Goal: Information Seeking & Learning: Learn about a topic

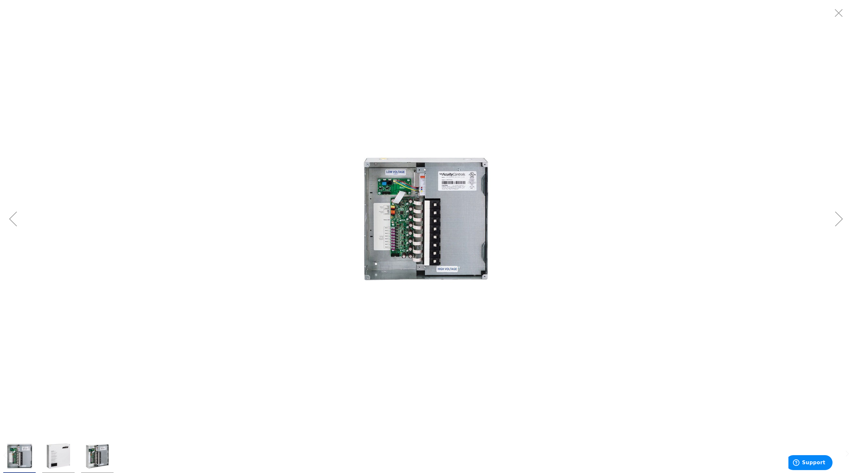
click at [63, 462] on img "Lithonia Lighting ARP-INTENC16-NLT-16FCR-MVOLT- SC-SM Surface Mount 16-Field Co…" at bounding box center [58, 456] width 26 height 26
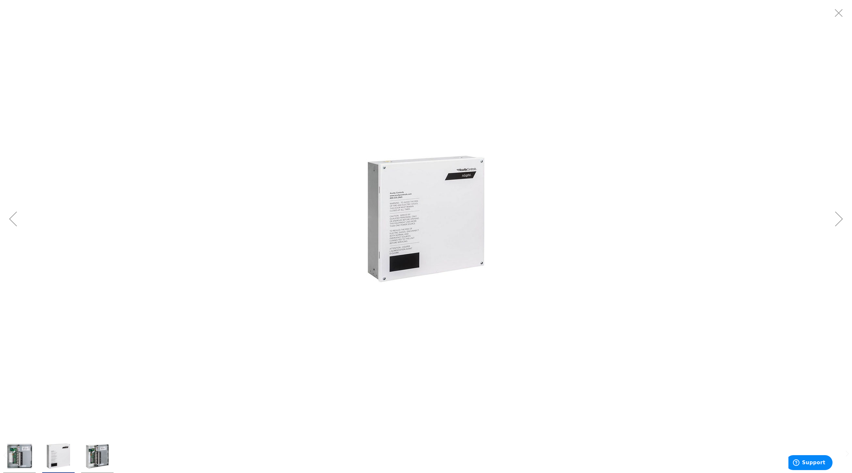
click at [102, 452] on img "Lithonia Lighting ARP-INTENC16-NLT-16FCR-MVOLT- SC-SM Surface Mount 16-Field Co…" at bounding box center [97, 456] width 26 height 26
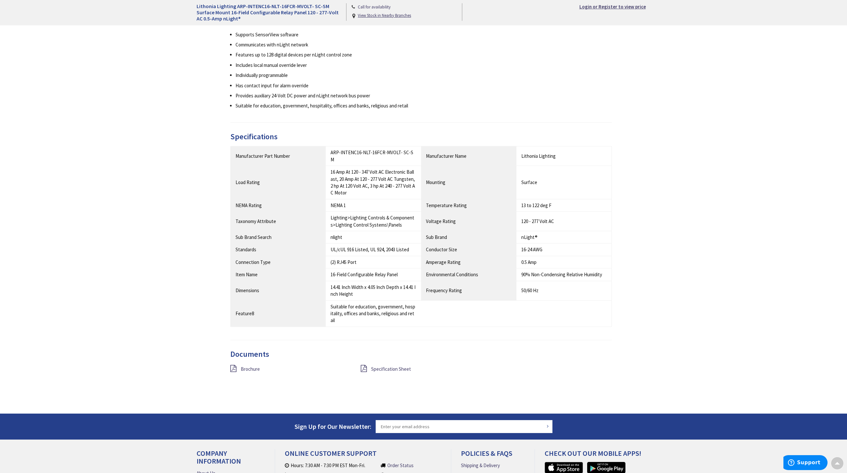
scroll to position [356, 0]
click at [377, 366] on span "Specification Sheet" at bounding box center [391, 369] width 40 height 6
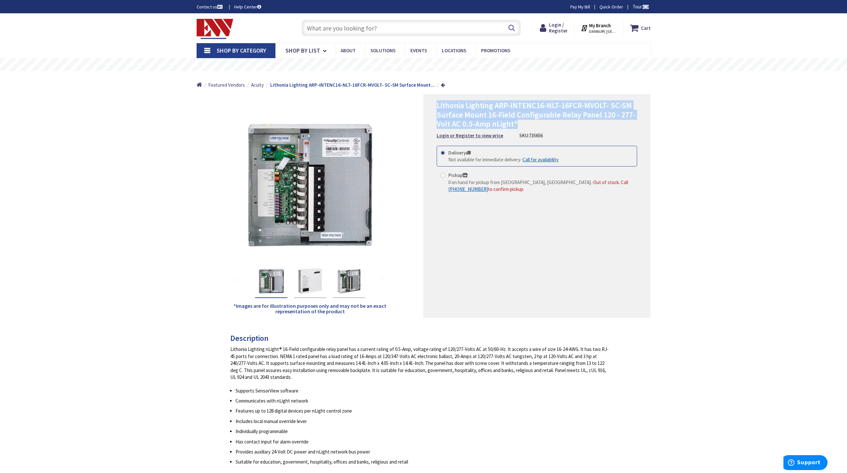
drag, startPoint x: 437, startPoint y: 104, endPoint x: 521, endPoint y: 125, distance: 86.2
click at [521, 125] on h1 "Lithonia Lighting ARP-INTENC16-NLT-16FCR-MVOLT- SC-SM Surface Mount 16-Field Co…" at bounding box center [537, 115] width 201 height 28
copy span "Lithonia Lighting ARP-INTENC16-NLT-16FCR-MVOLT- SC-SM Surface Mount 16-Field Co…"
